Goal: Task Accomplishment & Management: Use online tool/utility

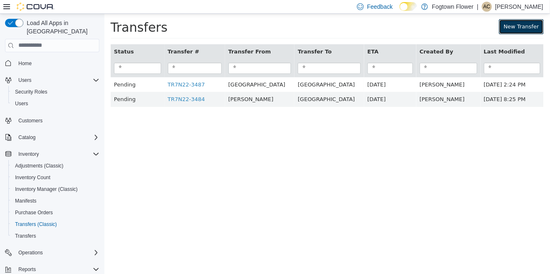
click at [531, 23] on link "New Transfer" at bounding box center [521, 26] width 45 height 15
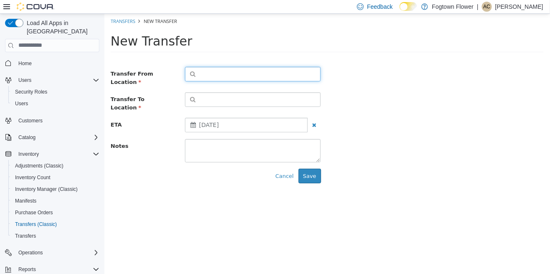
click at [296, 74] on button "button" at bounding box center [253, 73] width 136 height 15
click at [313, 93] on span "or browse" at bounding box center [299, 88] width 41 height 14
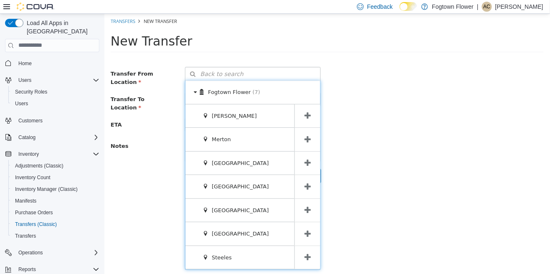
click at [310, 168] on span at bounding box center [307, 162] width 26 height 23
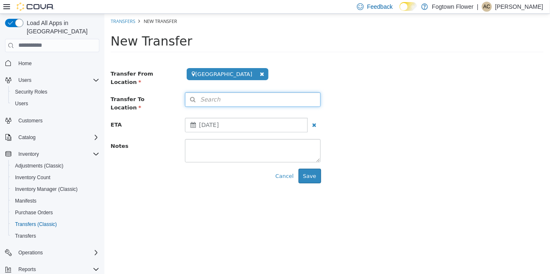
click at [314, 99] on button "Search" at bounding box center [253, 99] width 136 height 15
click at [312, 111] on icon at bounding box center [312, 113] width 5 height 5
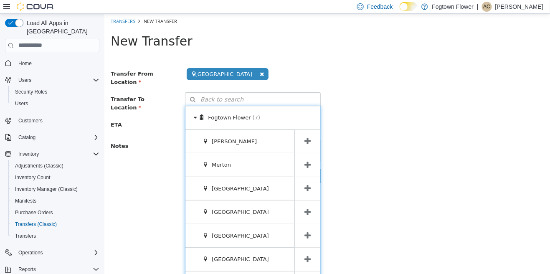
click at [307, 163] on icon at bounding box center [307, 165] width 6 height 8
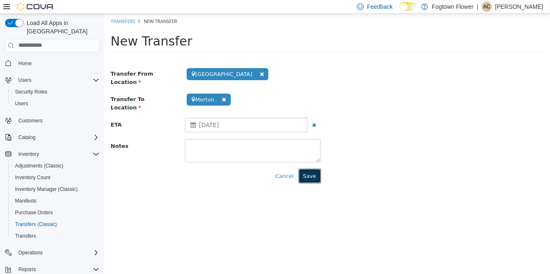
click at [311, 168] on button "Save" at bounding box center [309, 175] width 23 height 15
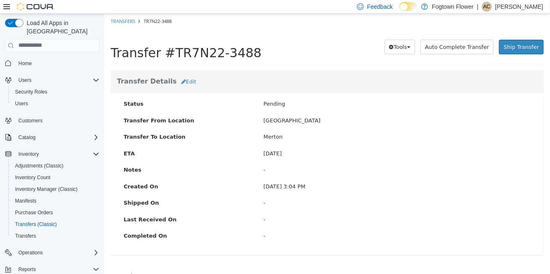
click at [162, 274] on body "× Save successful. Transfers TR7N22-3488 Transfer #TR7N22-3488 Preparing Downlo…" at bounding box center [327, 180] width 446 height 334
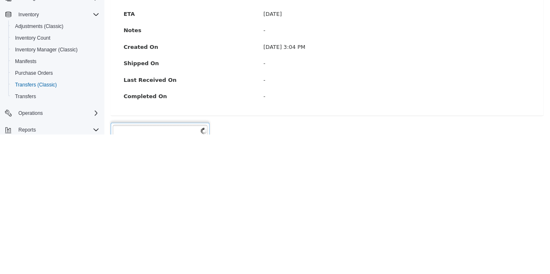
scroll to position [40, 0]
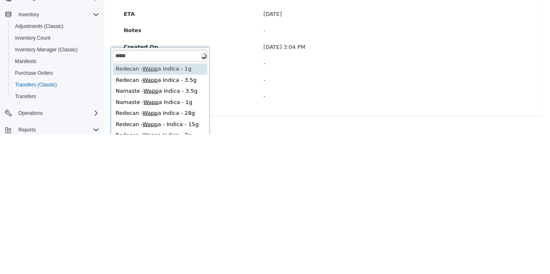
type input "*****"
type input "**********"
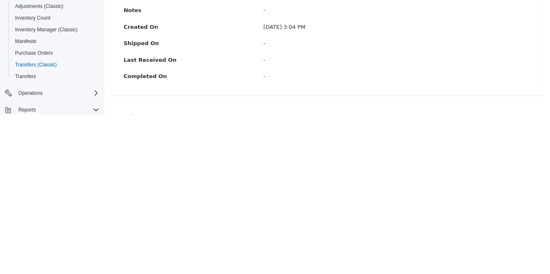
type input "*"
click at [307, 131] on button "Add" at bounding box center [306, 135] width 20 height 15
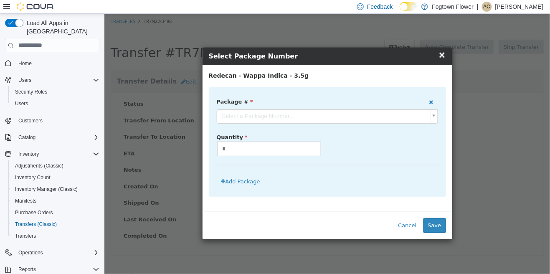
click at [378, 117] on body "**********" at bounding box center [327, 180] width 446 height 334
click at [435, 226] on button "Save" at bounding box center [434, 225] width 23 height 15
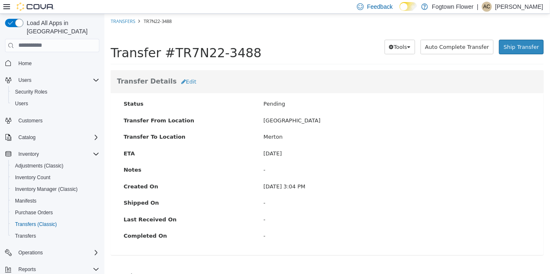
scroll to position [0, 0]
